Goal: Task Accomplishment & Management: Use online tool/utility

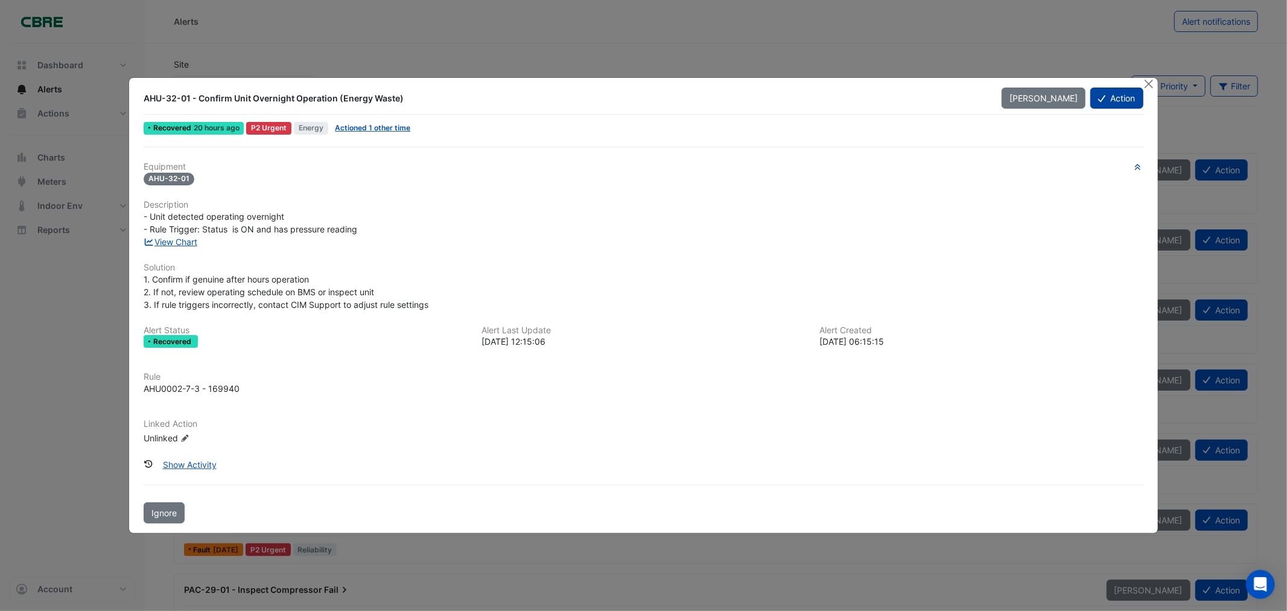
click at [1122, 97] on button "Action" at bounding box center [1116, 97] width 52 height 21
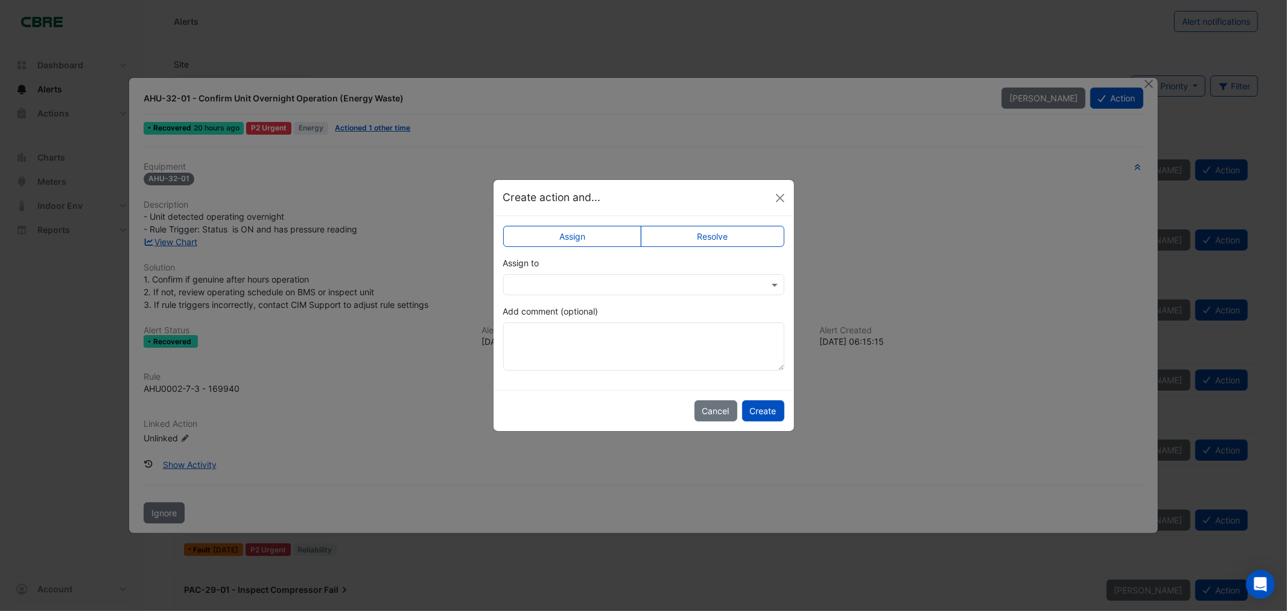
click at [725, 223] on div "Assign Resolve Assign to Add comment (optional)" at bounding box center [644, 303] width 300 height 174
click at [726, 230] on label "Resolve" at bounding box center [713, 236] width 144 height 21
click at [523, 335] on textarea "Add comment (optional)" at bounding box center [643, 346] width 281 height 48
type textarea "*"
drag, startPoint x: 626, startPoint y: 334, endPoint x: 270, endPoint y: 360, distance: 356.9
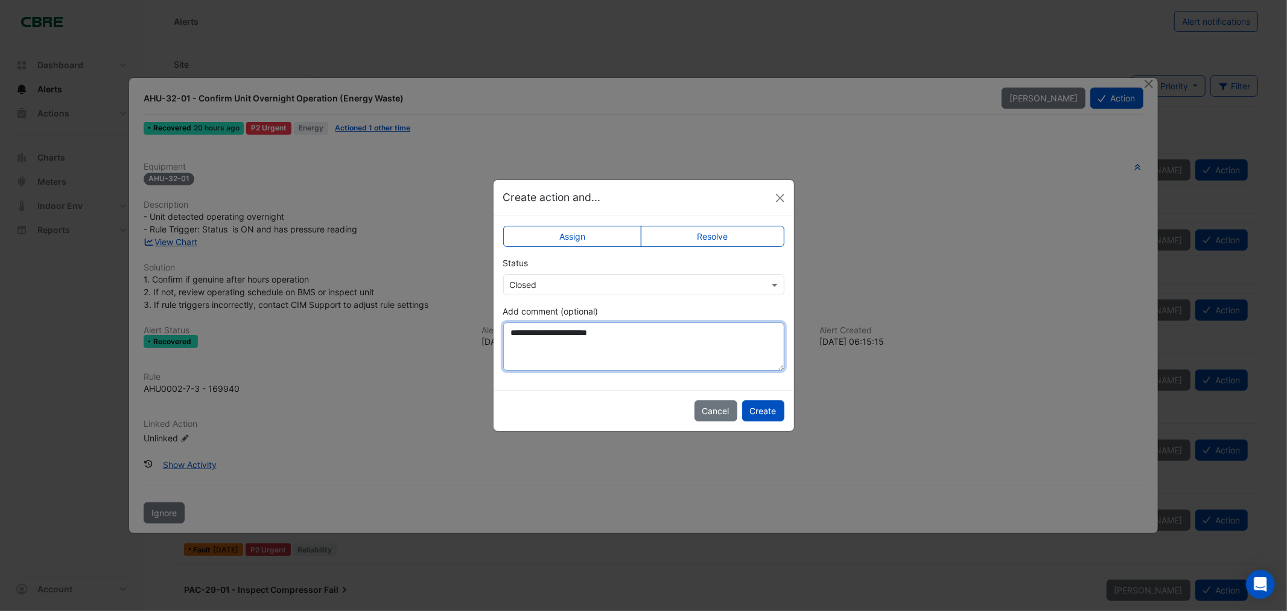
click at [270, 360] on ngb-modal-window "**********" at bounding box center [643, 305] width 1287 height 611
type textarea "**********"
click at [773, 411] on button "Create" at bounding box center [763, 410] width 42 height 21
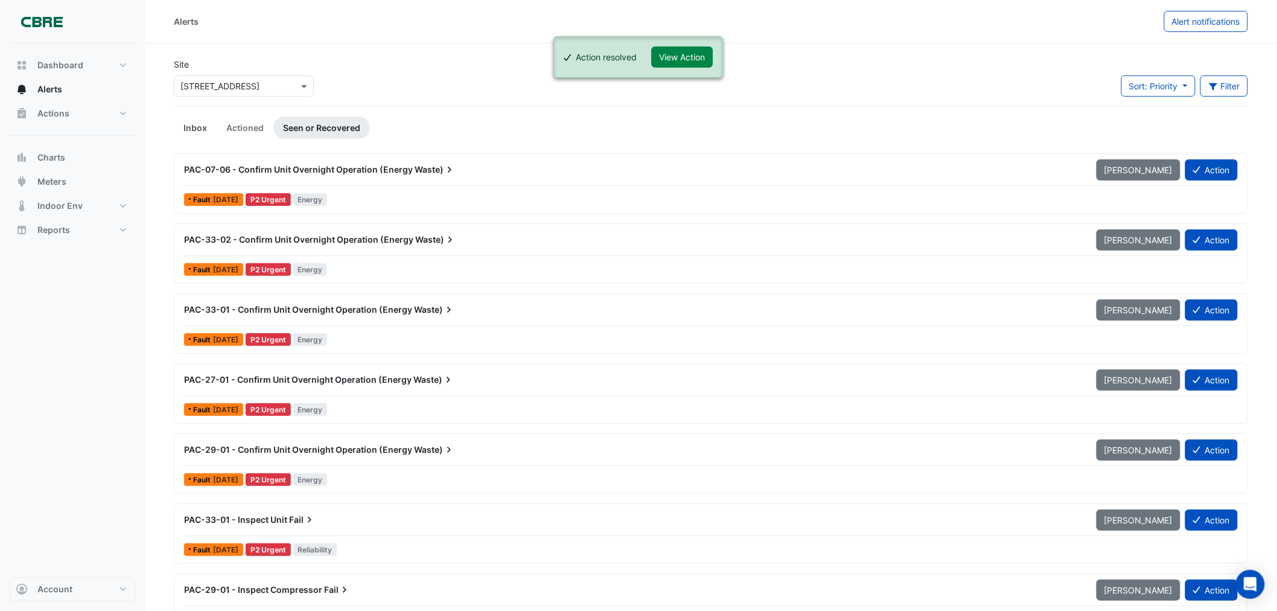
click at [195, 125] on link "Inbox" at bounding box center [195, 127] width 43 height 22
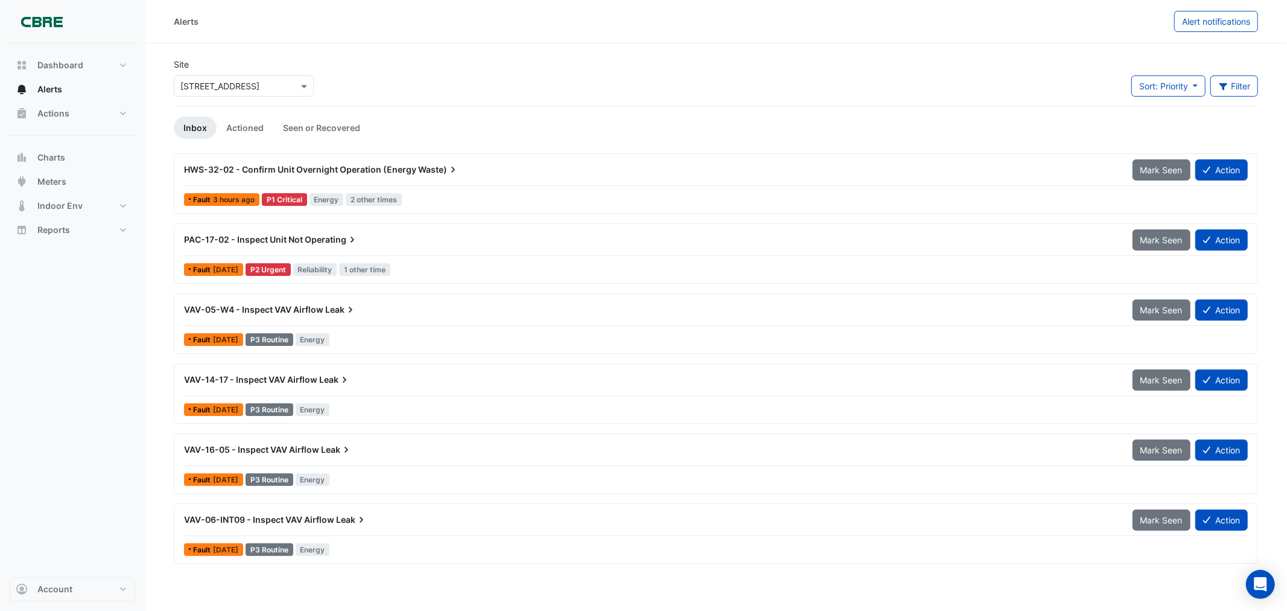
click at [336, 237] on span "Operating" at bounding box center [332, 239] width 54 height 12
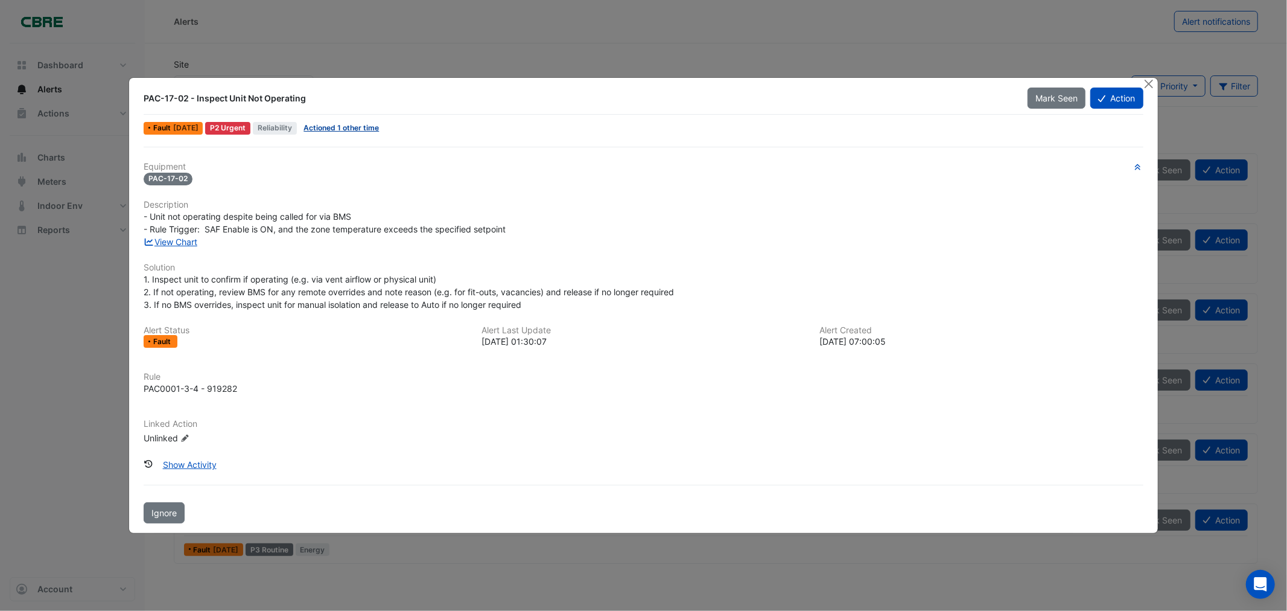
click at [368, 127] on link "Actioned 1 other time" at bounding box center [340, 127] width 75 height 9
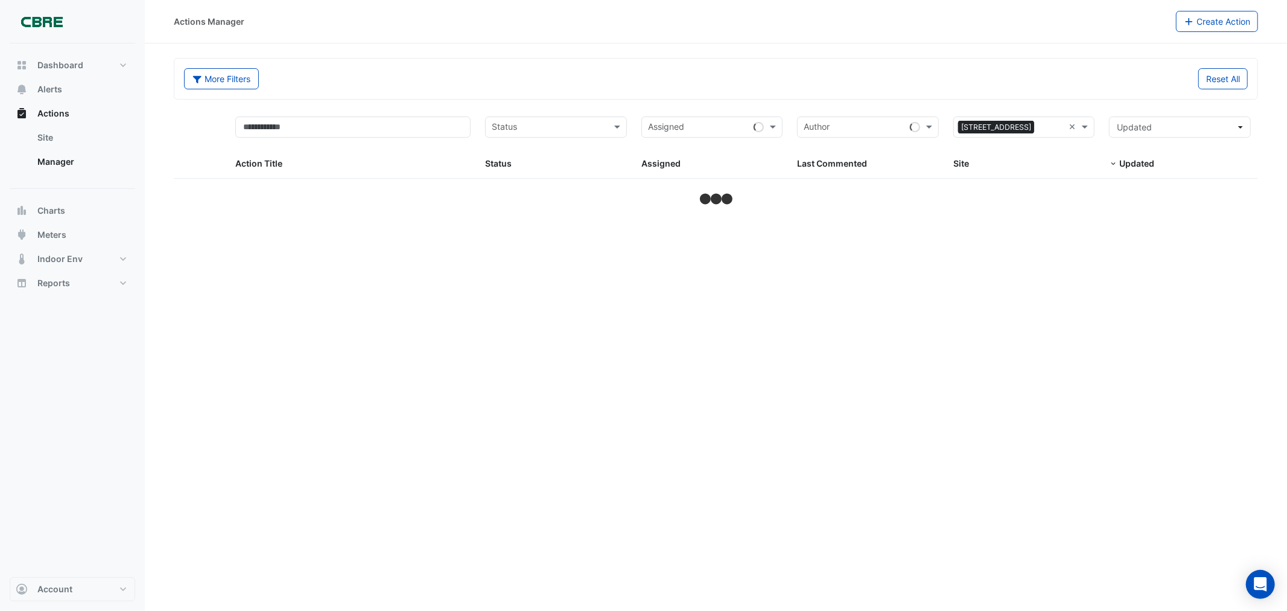
select select "***"
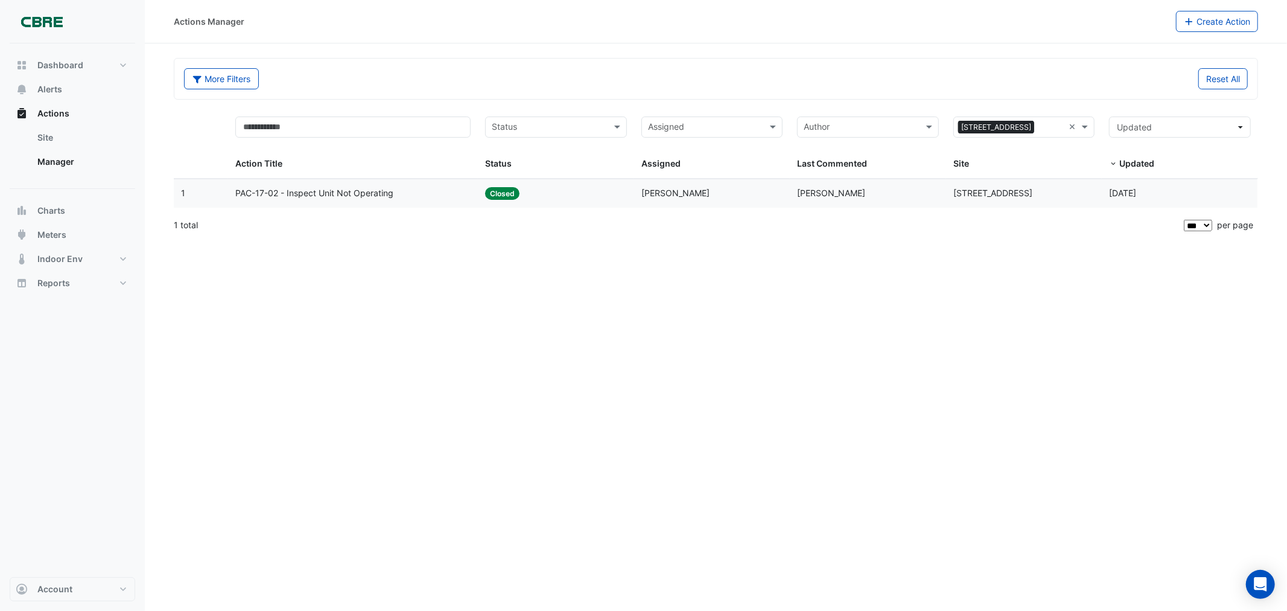
click at [321, 198] on span "PAC-17-02 - Inspect Unit Not Operating" at bounding box center [314, 193] width 158 height 14
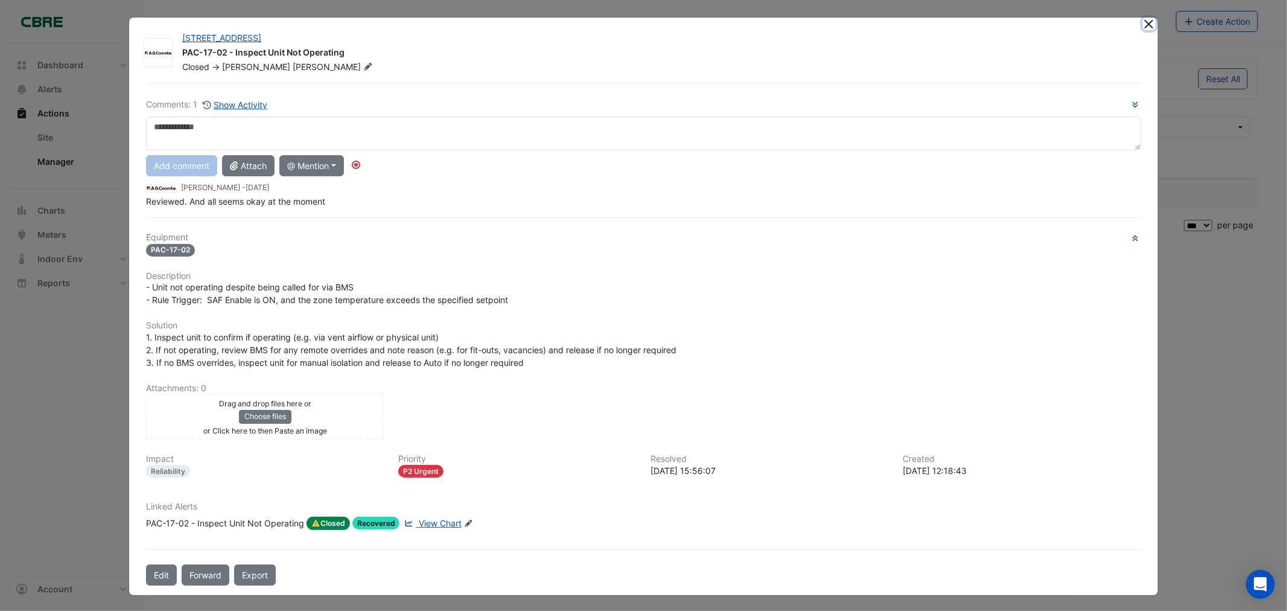
click at [1143, 25] on button "Close" at bounding box center [1149, 23] width 13 height 13
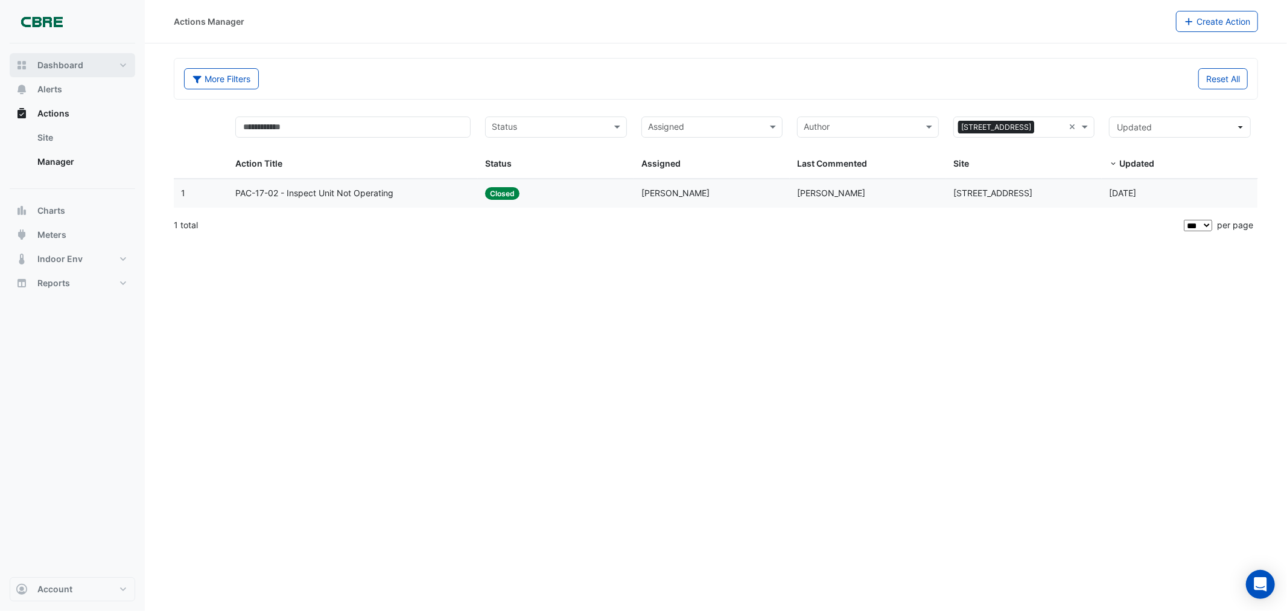
click at [76, 66] on span "Dashboard" at bounding box center [60, 65] width 46 height 12
select select "***"
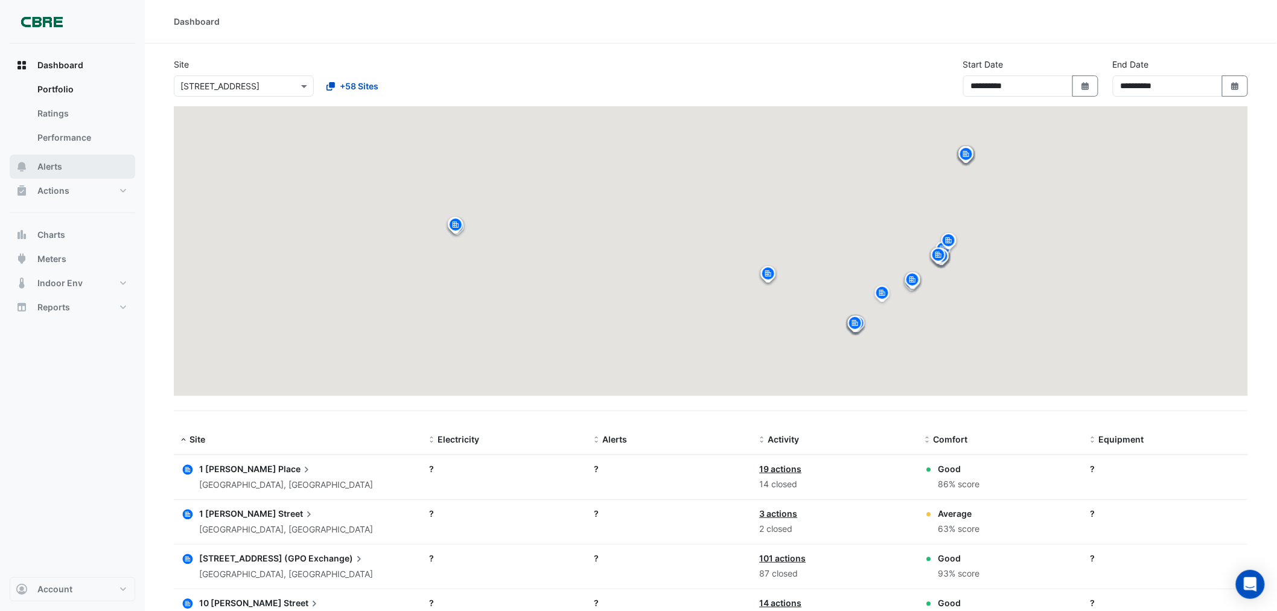
click at [64, 167] on button "Alerts" at bounding box center [72, 166] width 125 height 24
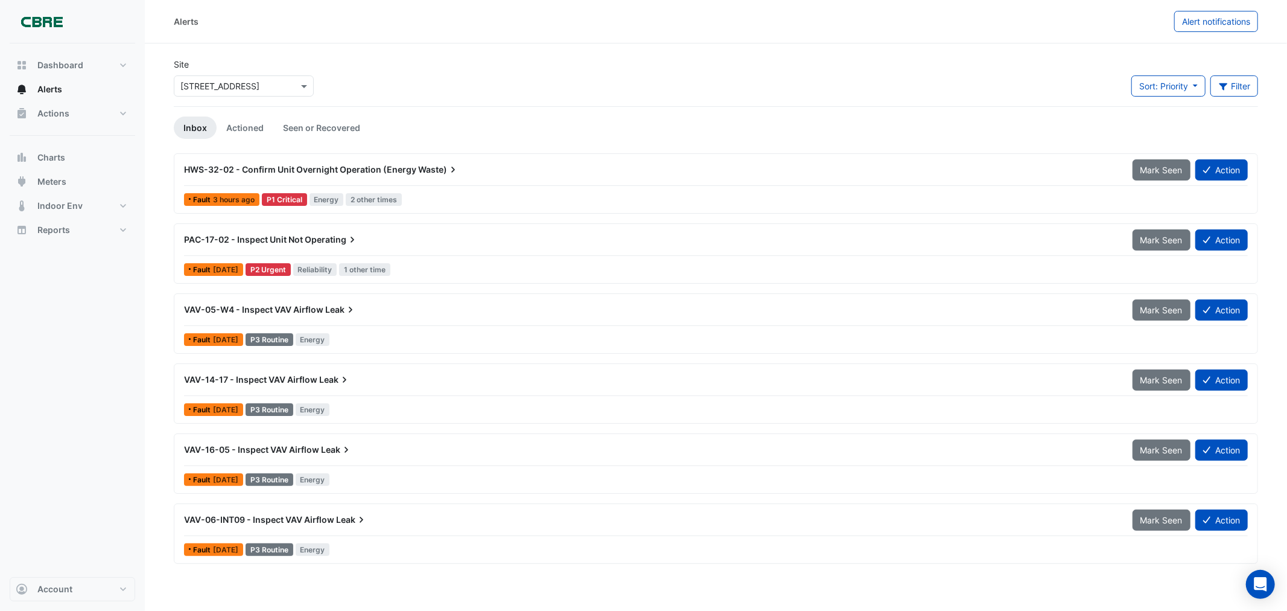
click at [273, 166] on span "HWS-32-02 - Confirm Unit Overnight Operation (Energy" at bounding box center [300, 169] width 232 height 10
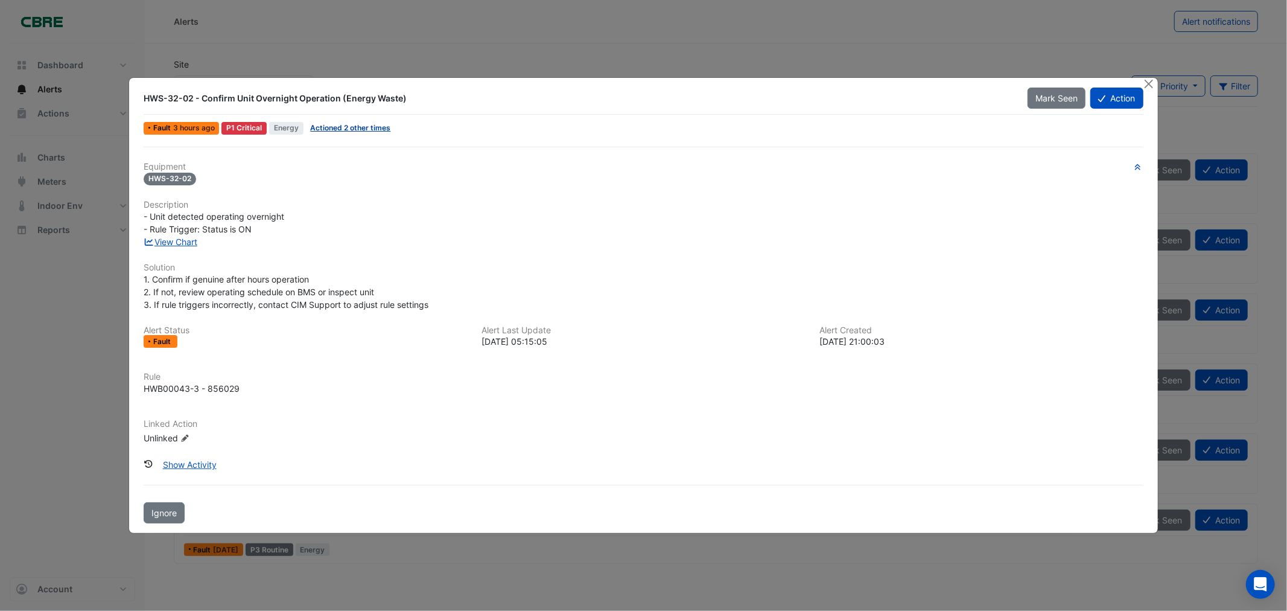
click at [354, 128] on link "Actioned 2 other times" at bounding box center [350, 127] width 80 height 9
click at [171, 241] on link "View Chart" at bounding box center [171, 242] width 54 height 10
click at [1113, 97] on button "Action" at bounding box center [1116, 97] width 52 height 21
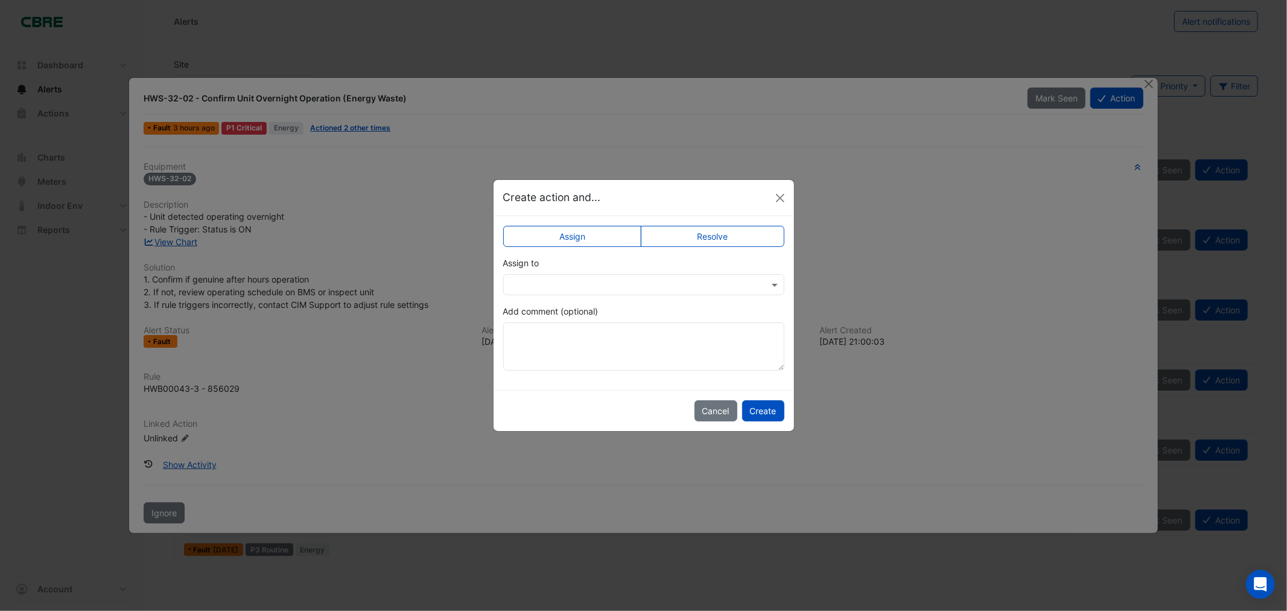
click at [696, 235] on label "Resolve" at bounding box center [713, 236] width 144 height 21
click at [758, 408] on button "Create" at bounding box center [763, 410] width 42 height 21
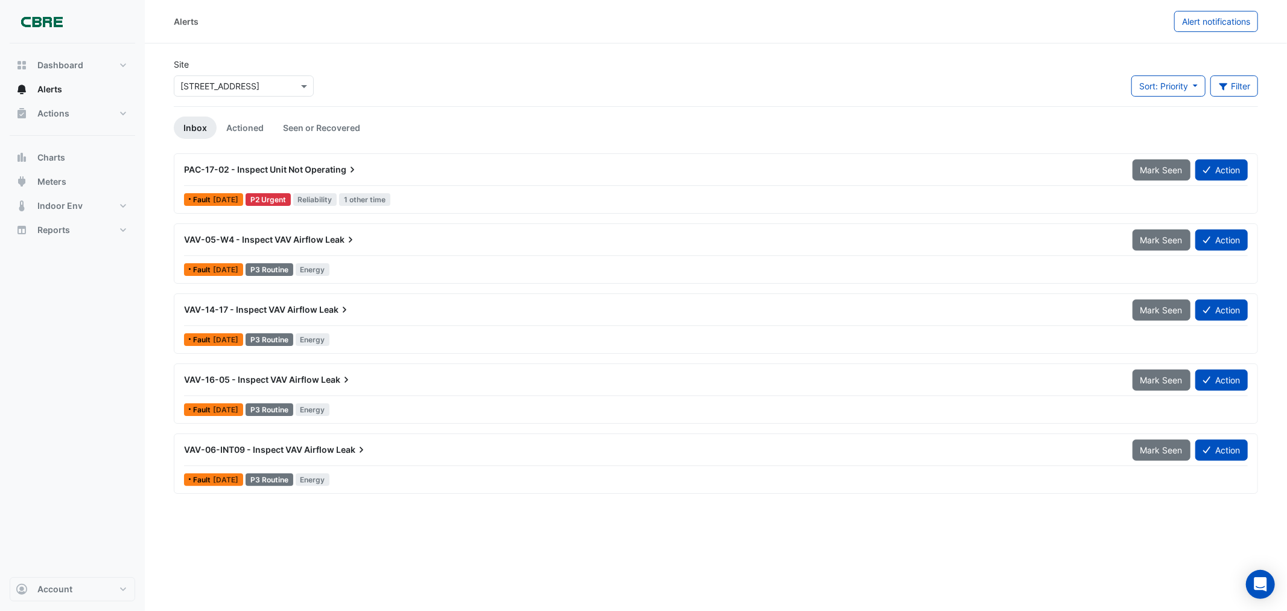
click at [316, 165] on span "Operating" at bounding box center [332, 170] width 54 height 12
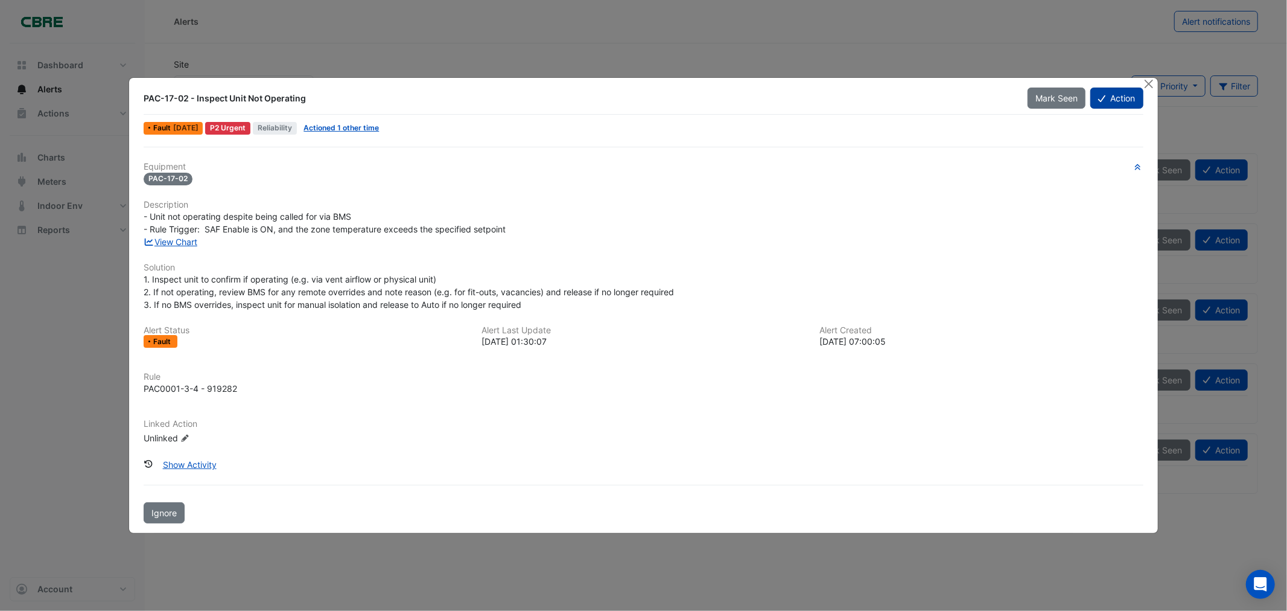
click at [1129, 104] on button "Action" at bounding box center [1116, 97] width 52 height 21
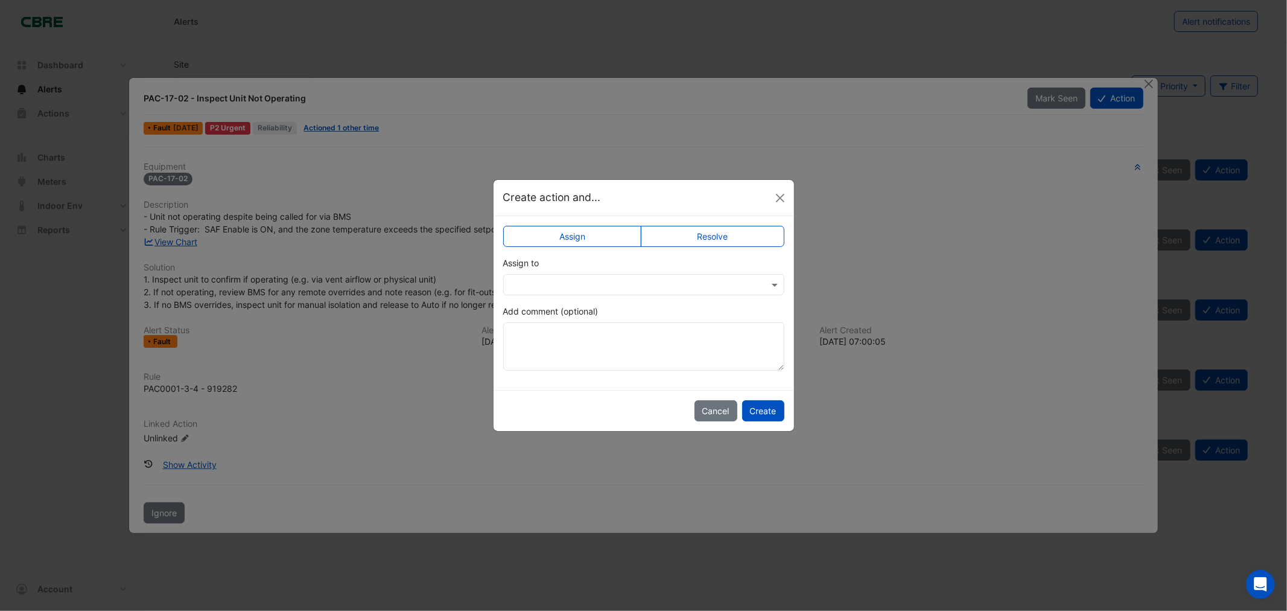
click at [629, 282] on input "text" at bounding box center [632, 285] width 244 height 13
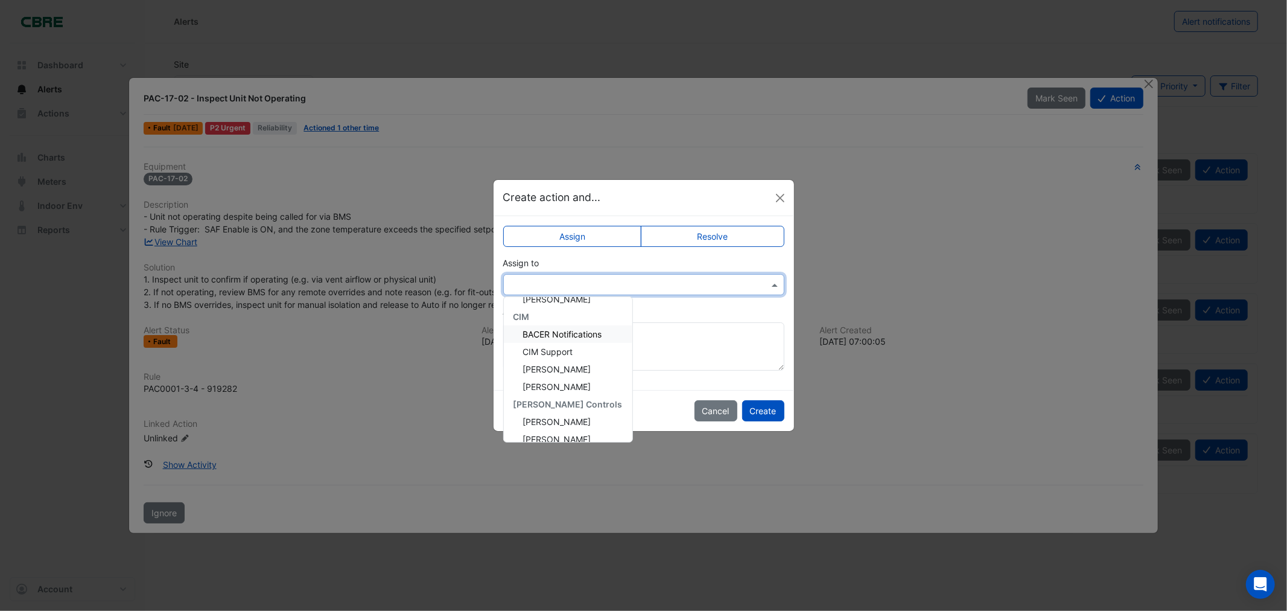
scroll to position [144, 0]
click at [570, 414] on span "[PERSON_NAME]" at bounding box center [557, 412] width 68 height 10
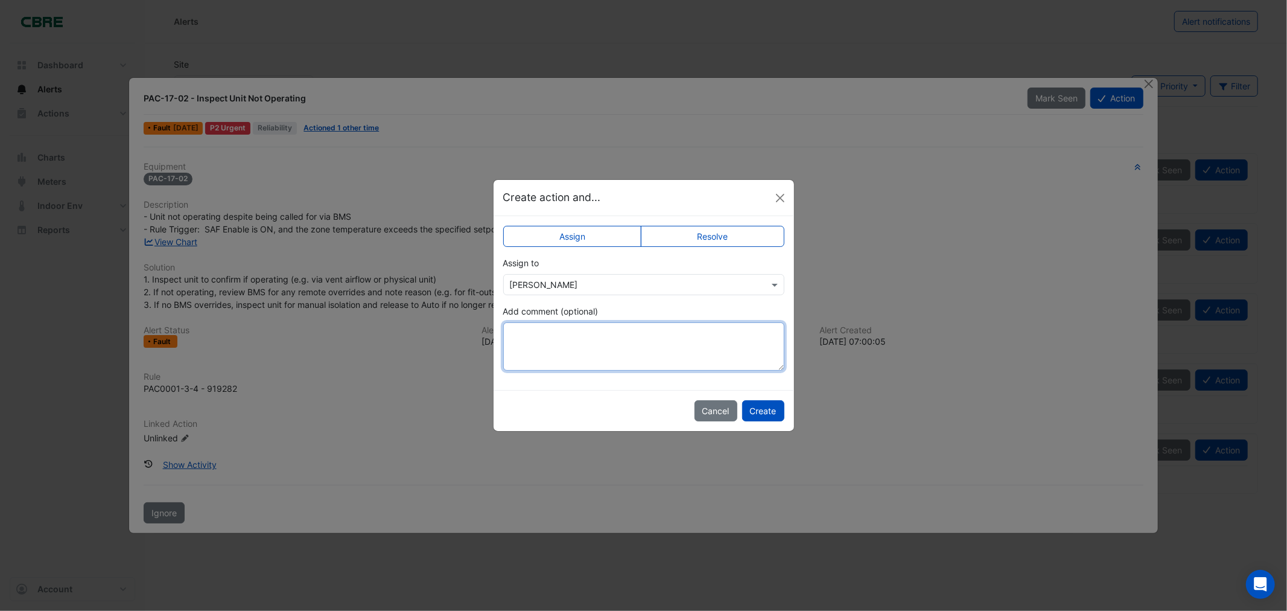
click at [583, 334] on textarea "Add comment (optional)" at bounding box center [643, 346] width 281 height 48
type textarea "**********"
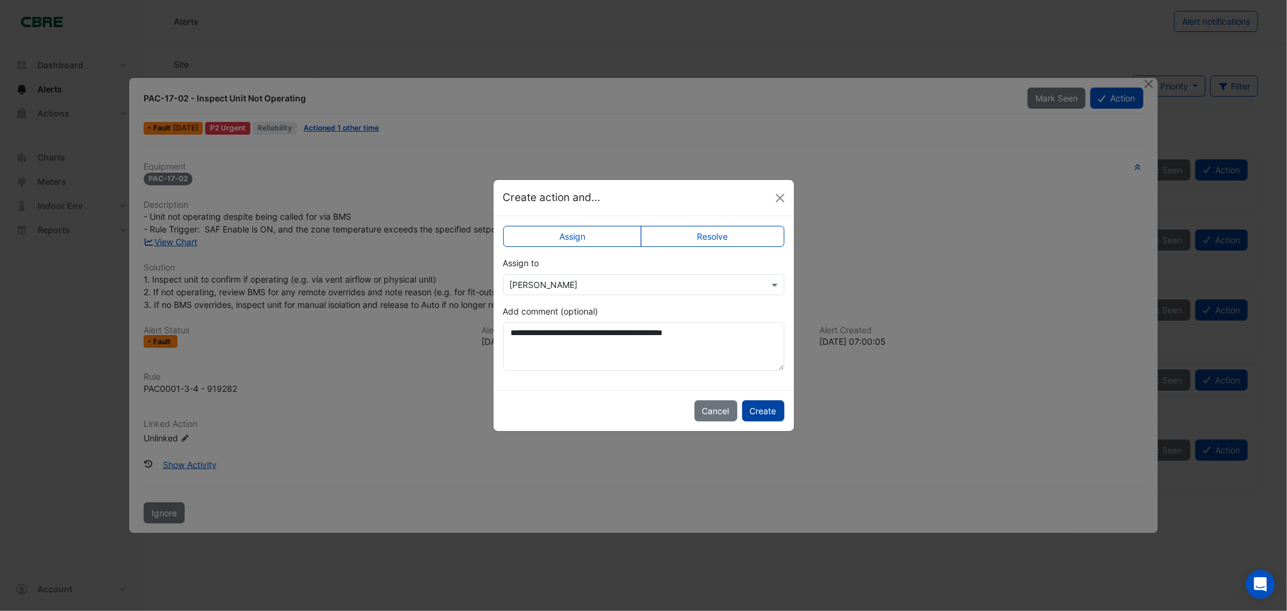
click at [765, 408] on button "Create" at bounding box center [763, 410] width 42 height 21
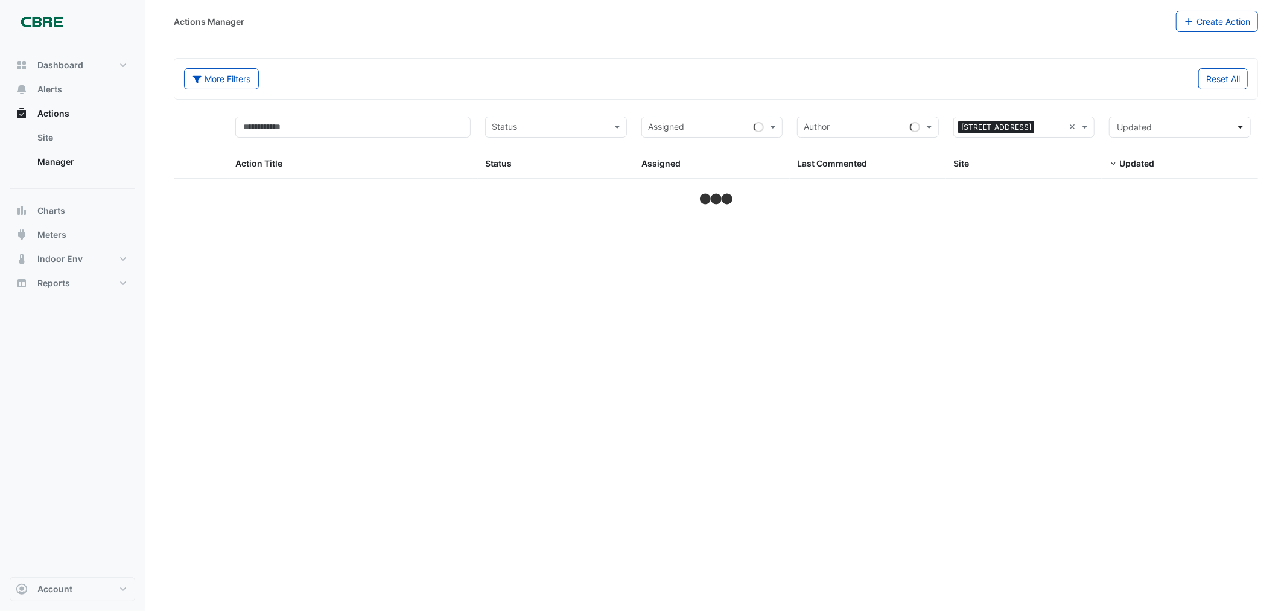
select select "***"
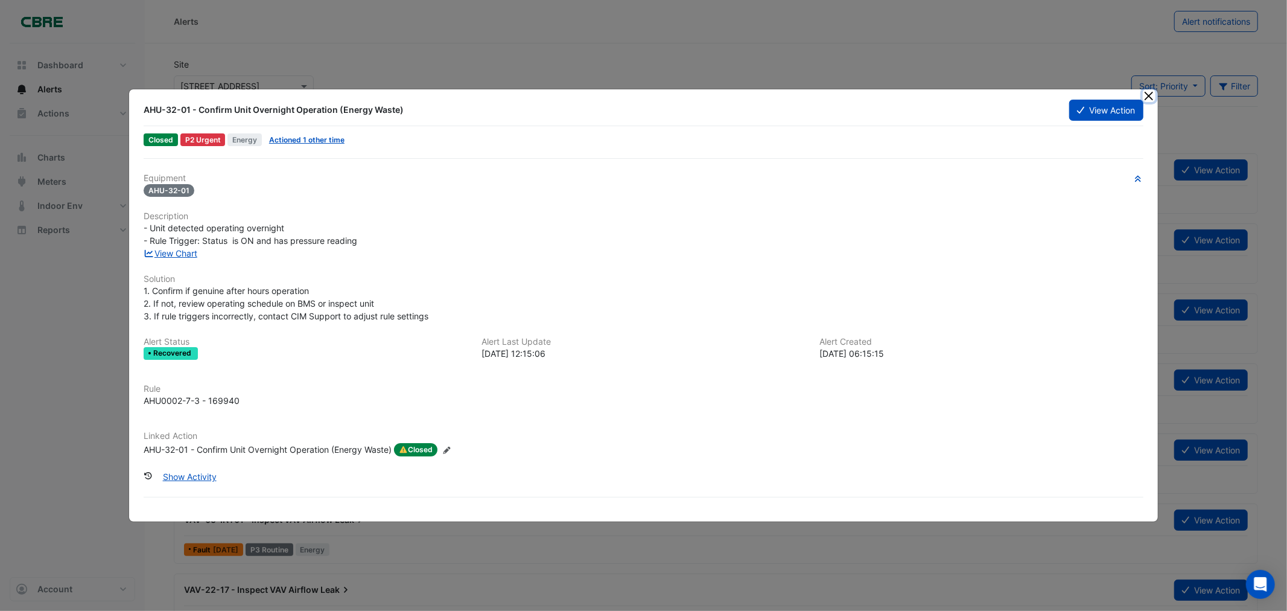
click at [1149, 95] on button "Close" at bounding box center [1149, 95] width 13 height 13
